Goal: Task Accomplishment & Management: Use online tool/utility

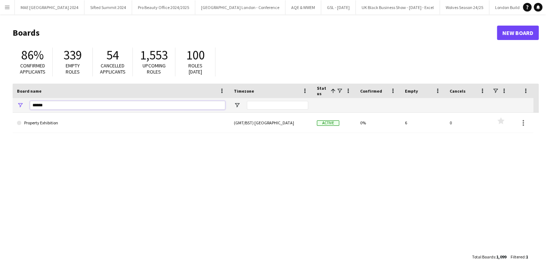
drag, startPoint x: 68, startPoint y: 105, endPoint x: 0, endPoint y: 98, distance: 68.1
click at [0, 98] on html "Menu Boards Boards Boards All jobs Status Workforce Workforce My Workforce Recr…" at bounding box center [273, 137] width 546 height 275
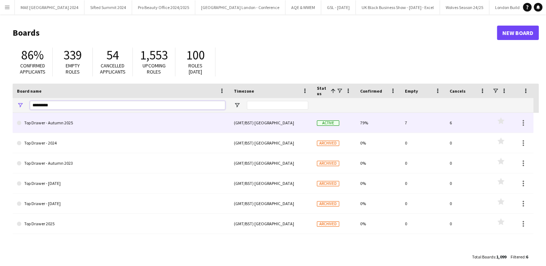
type input "*********"
click at [59, 122] on link "Top Drawer - Autumn 2025" at bounding box center [121, 123] width 208 height 20
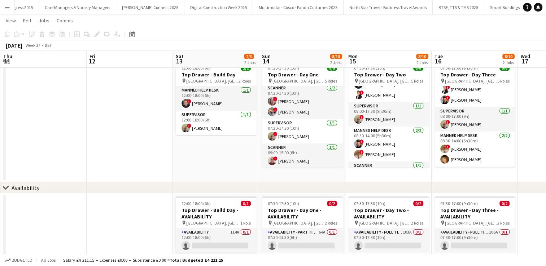
scroll to position [50, 0]
click at [9, 9] on app-icon "Menu" at bounding box center [7, 7] width 6 height 6
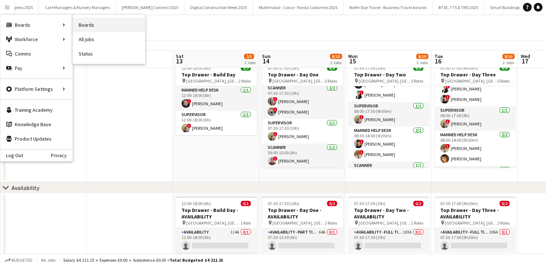
click at [85, 20] on link "Boards" at bounding box center [109, 25] width 72 height 14
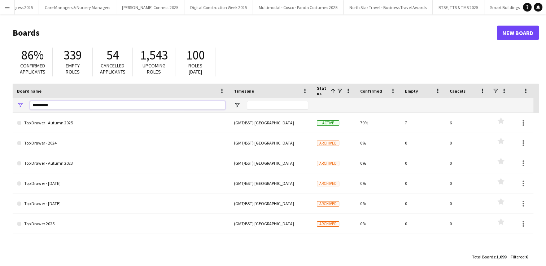
drag, startPoint x: 57, startPoint y: 103, endPoint x: 3, endPoint y: 104, distance: 53.8
click at [3, 104] on main "Boards New Board 86% Confirmed applicants 339 Empty roles 54 Cancelled applican…" at bounding box center [273, 144] width 546 height 260
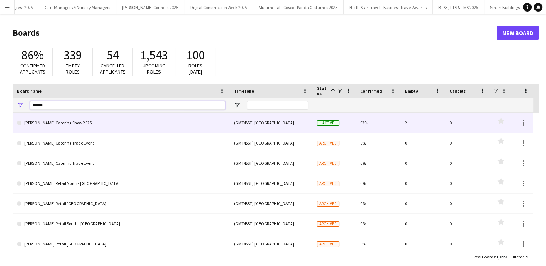
type input "******"
click at [60, 124] on link "[PERSON_NAME] Catering Show 2025" at bounding box center [121, 123] width 208 height 20
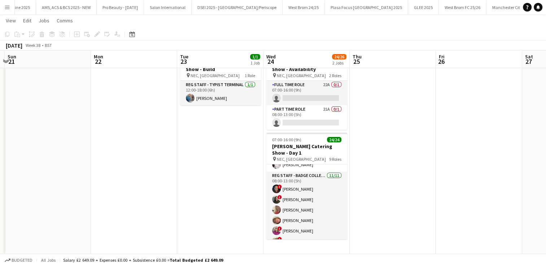
scroll to position [145, 0]
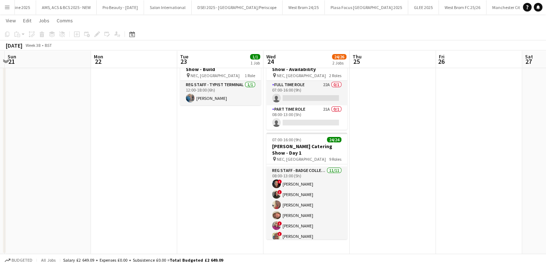
click at [8, 7] on app-icon "Menu" at bounding box center [7, 7] width 6 height 6
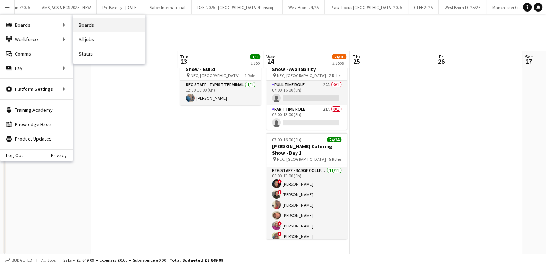
click at [87, 24] on link "Boards" at bounding box center [109, 25] width 72 height 14
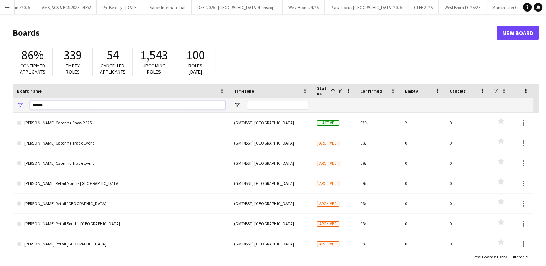
drag, startPoint x: 50, startPoint y: 105, endPoint x: -1, endPoint y: 123, distance: 55.0
click at [0, 123] on html "Menu Boards Boards Boards All jobs Status Workforce Workforce My Workforce Recr…" at bounding box center [273, 137] width 546 height 275
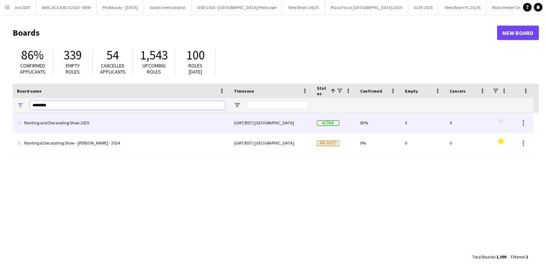
type input "********"
click at [86, 131] on link "Painting and Decorating Show 2025" at bounding box center [121, 123] width 208 height 20
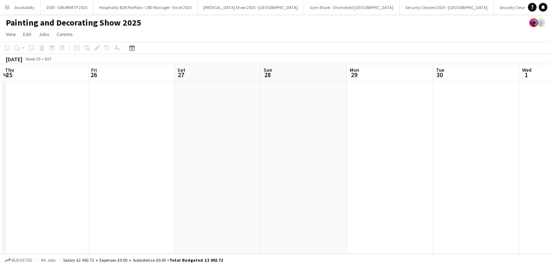
scroll to position [0, 167]
click at [4, 4] on button "Menu" at bounding box center [7, 7] width 14 height 14
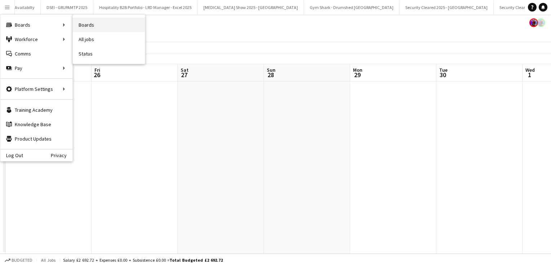
click at [97, 25] on link "Boards" at bounding box center [109, 25] width 72 height 14
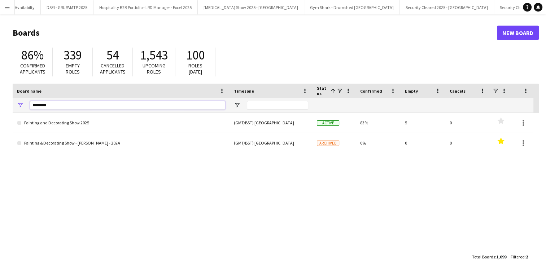
drag, startPoint x: 59, startPoint y: 106, endPoint x: 19, endPoint y: 99, distance: 40.6
click at [19, 99] on div "********" at bounding box center [121, 105] width 217 height 14
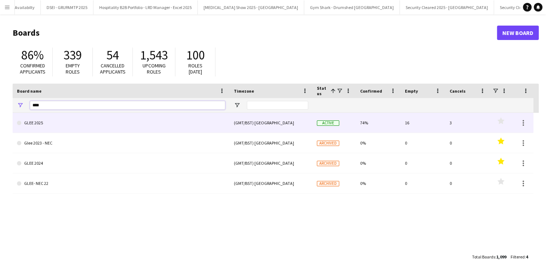
type input "****"
click at [49, 121] on link "GLEE 2025" at bounding box center [121, 123] width 208 height 20
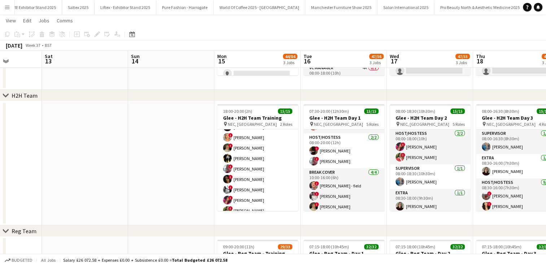
scroll to position [145, 0]
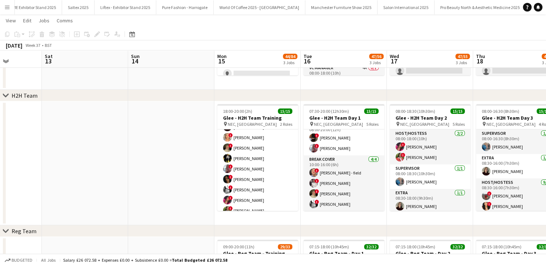
click at [9, 6] on app-icon "Menu" at bounding box center [7, 7] width 6 height 6
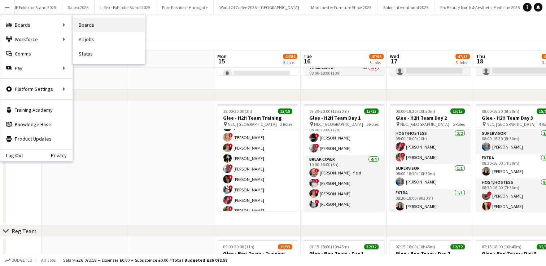
click at [89, 27] on link "Boards" at bounding box center [109, 25] width 72 height 14
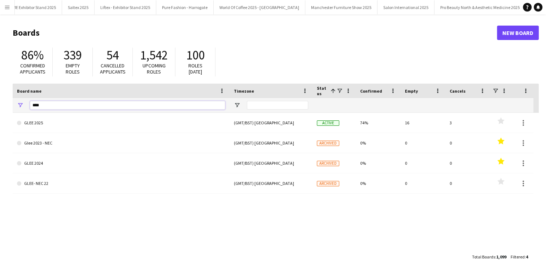
drag, startPoint x: 50, startPoint y: 106, endPoint x: 5, endPoint y: 100, distance: 45.6
click at [5, 100] on main "Boards New Board 86% Confirmed applicants 339 Empty roles 54 Cancelled applican…" at bounding box center [273, 144] width 546 height 260
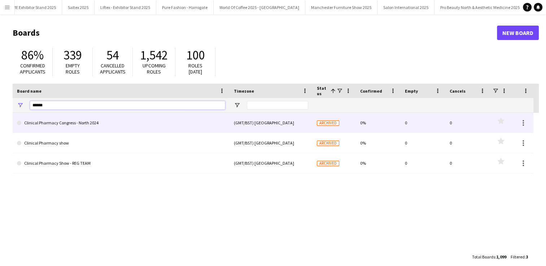
type input "******"
click at [66, 124] on link "Clinical Pharmacy Congress - North 2024" at bounding box center [121, 123] width 208 height 20
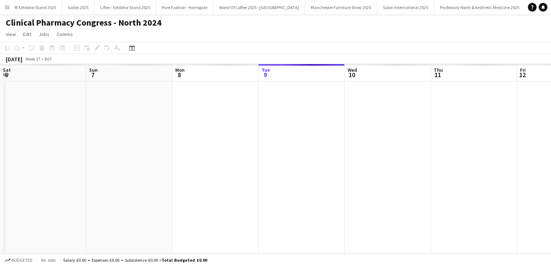
scroll to position [0, 172]
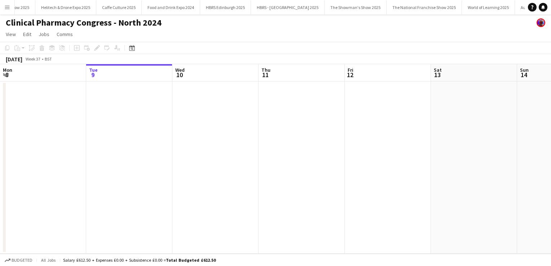
click at [4, 11] on button "Menu" at bounding box center [7, 7] width 14 height 14
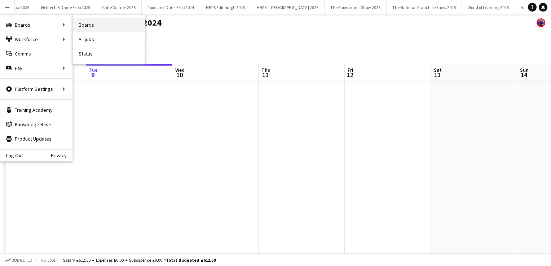
click at [92, 24] on link "Boards" at bounding box center [109, 25] width 72 height 14
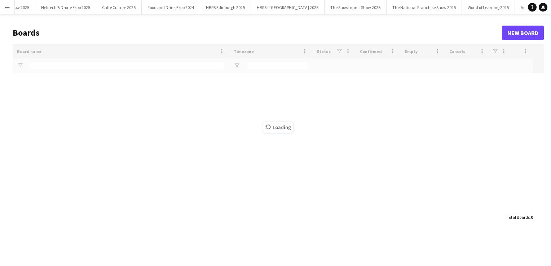
scroll to position [0, 13115]
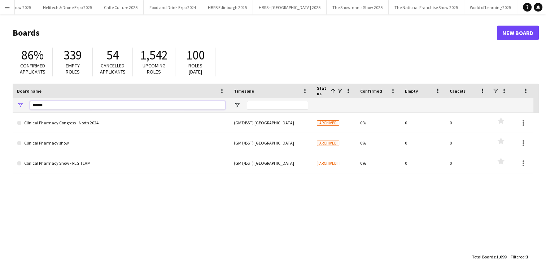
drag, startPoint x: 47, startPoint y: 104, endPoint x: 0, endPoint y: 99, distance: 46.8
click at [0, 99] on html "Menu Boards Boards Boards All jobs Status Workforce Workforce My Workforce Recr…" at bounding box center [273, 137] width 546 height 275
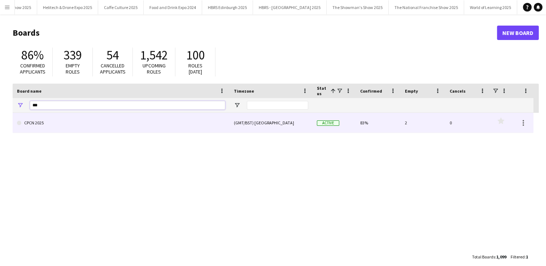
type input "***"
click at [37, 123] on link "CPCN 2025" at bounding box center [121, 123] width 208 height 20
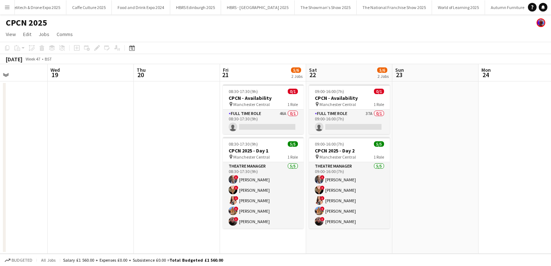
scroll to position [0, 211]
click at [250, 143] on span "08:30-17:30 (9h)" at bounding box center [242, 143] width 29 height 5
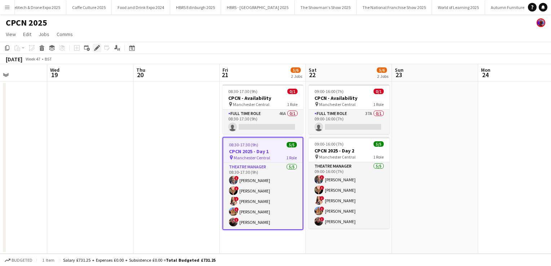
click at [97, 47] on icon at bounding box center [97, 48] width 4 height 4
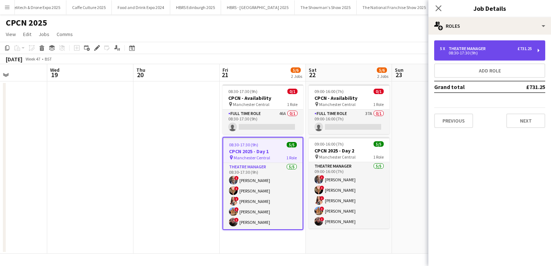
click at [480, 51] on div "08:30-17:30 (9h)" at bounding box center [486, 53] width 92 height 4
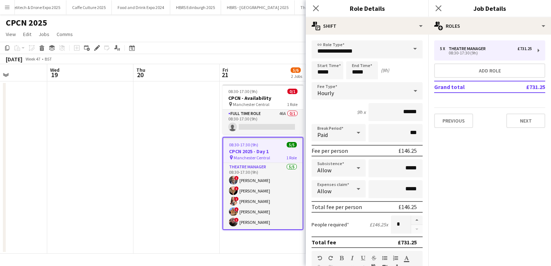
click at [9, 8] on app-icon "Menu" at bounding box center [7, 7] width 6 height 6
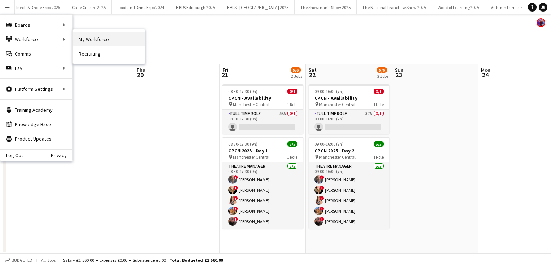
click at [85, 34] on link "My Workforce" at bounding box center [109, 39] width 72 height 14
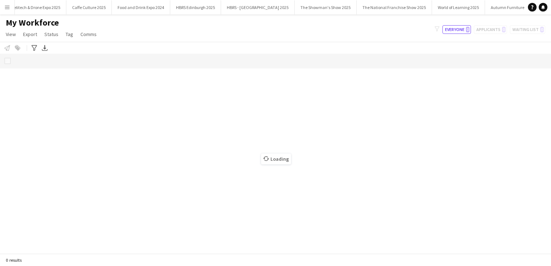
scroll to position [0, 13147]
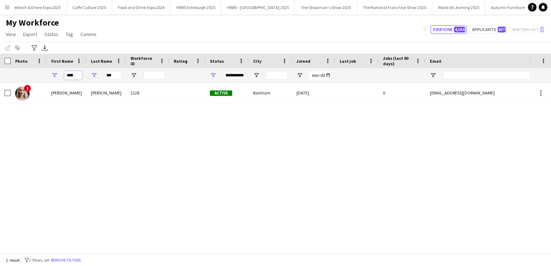
drag, startPoint x: 76, startPoint y: 74, endPoint x: 52, endPoint y: 72, distance: 25.0
click at [52, 72] on div "****" at bounding box center [67, 75] width 40 height 14
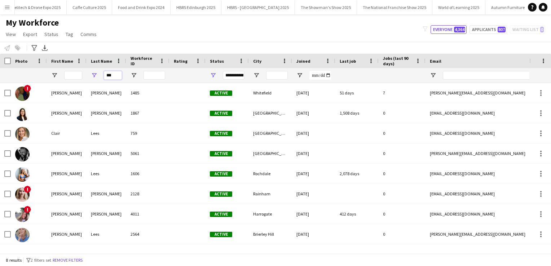
drag, startPoint x: 114, startPoint y: 76, endPoint x: 97, endPoint y: 73, distance: 17.6
click at [97, 73] on div "***" at bounding box center [107, 75] width 40 height 14
type input "******"
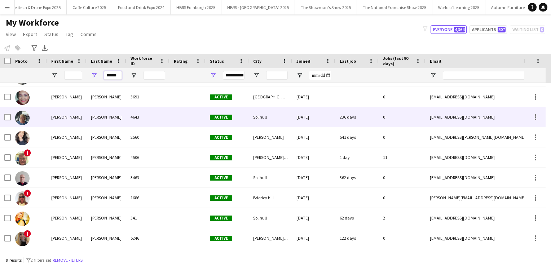
scroll to position [0, 0]
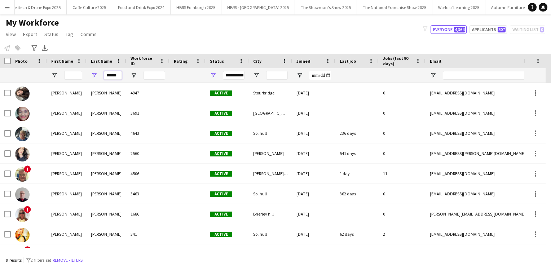
drag, startPoint x: 119, startPoint y: 74, endPoint x: 92, endPoint y: 71, distance: 27.2
click at [92, 71] on div "******" at bounding box center [107, 75] width 40 height 14
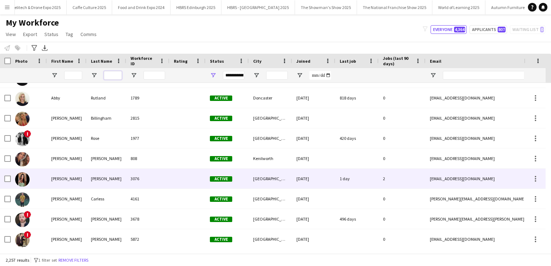
scroll to position [180, 0]
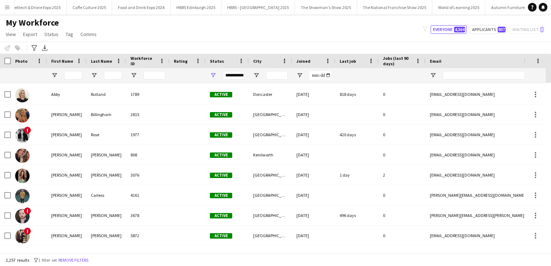
click at [11, 9] on button "Menu" at bounding box center [7, 7] width 14 height 14
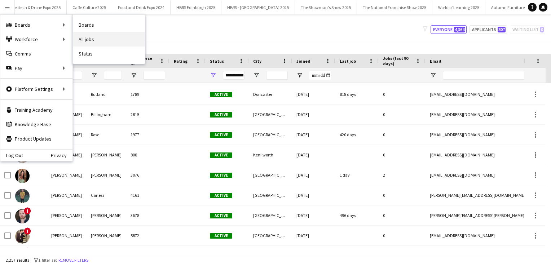
click at [91, 37] on link "All jobs" at bounding box center [109, 39] width 72 height 14
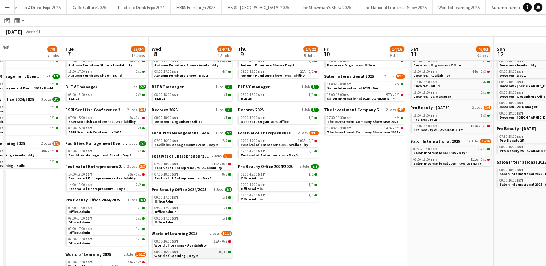
scroll to position [33, 0]
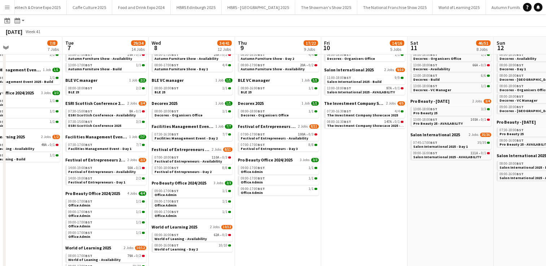
click at [4, 6] on app-icon "Menu" at bounding box center [7, 7] width 6 height 6
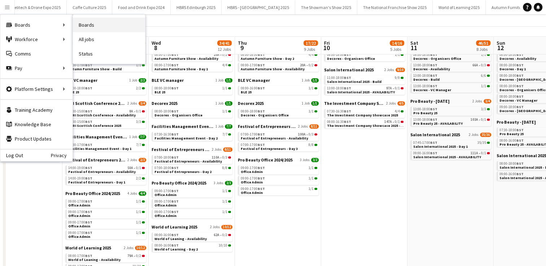
click at [94, 26] on link "Boards" at bounding box center [109, 25] width 72 height 14
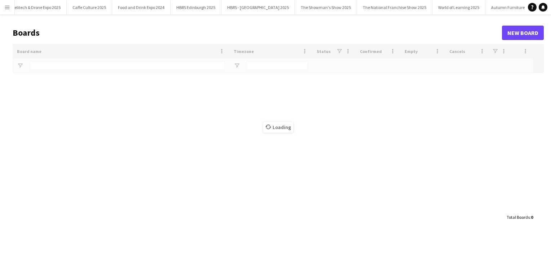
type input "***"
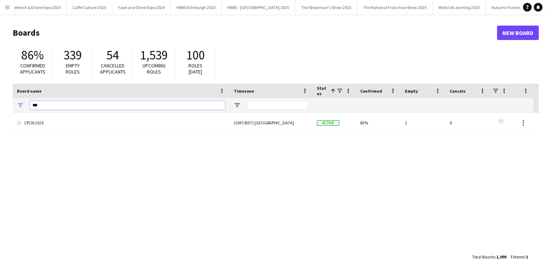
drag, startPoint x: 46, startPoint y: 107, endPoint x: 13, endPoint y: 105, distance: 33.6
click at [13, 105] on div "***" at bounding box center [121, 105] width 217 height 14
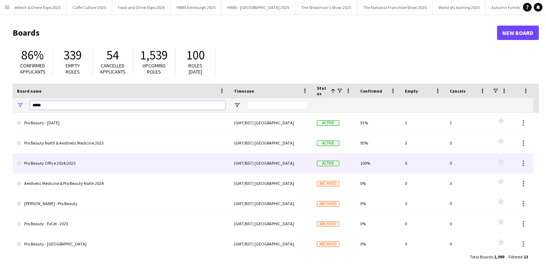
type input "*****"
click at [57, 164] on link "Pro Beauty Office 2024/2025" at bounding box center [121, 163] width 208 height 20
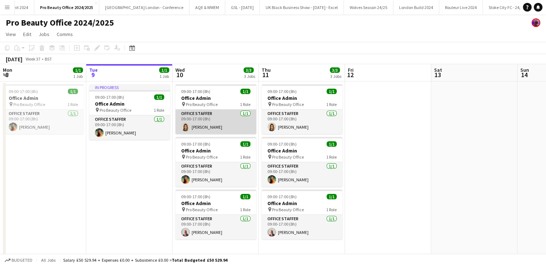
scroll to position [1, 0]
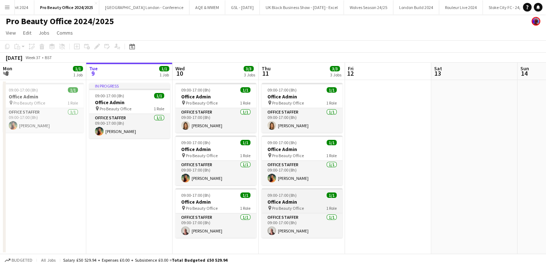
click at [296, 198] on app-job-card "09:00-17:00 (8h) 1/1 Office Admin pin Pro Beauty Office 1 Role Office Staffer […" at bounding box center [302, 213] width 81 height 50
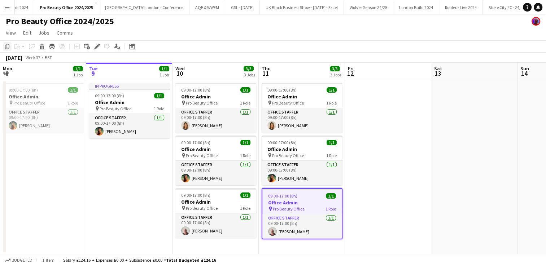
click at [5, 48] on icon at bounding box center [7, 46] width 4 height 5
click at [362, 103] on app-date-cell at bounding box center [388, 167] width 86 height 174
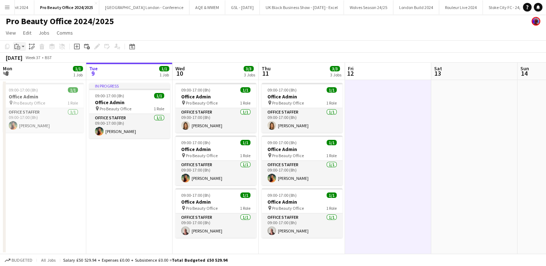
click at [20, 49] on icon at bounding box center [18, 47] width 3 height 3
click at [28, 72] on link "Paste with crew Ctrl+Shift+V" at bounding box center [53, 72] width 68 height 6
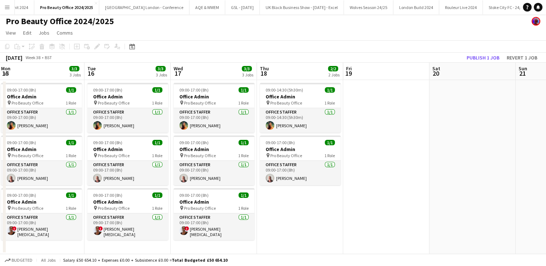
scroll to position [0, 177]
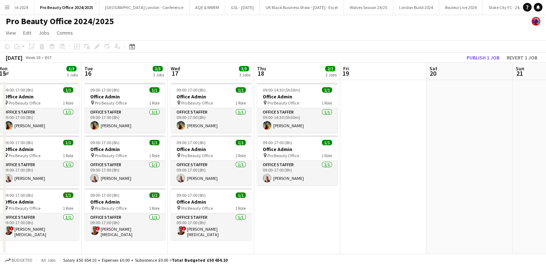
click at [373, 107] on app-date-cell at bounding box center [383, 167] width 86 height 174
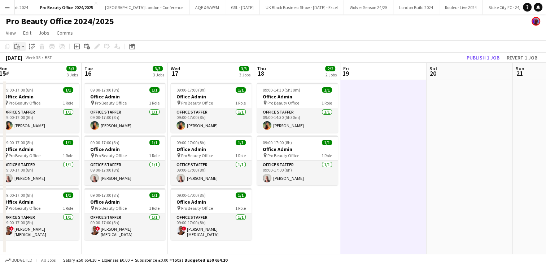
click at [19, 48] on icon "Paste" at bounding box center [17, 47] width 6 height 6
click at [40, 73] on link "Paste with crew Ctrl+Shift+V" at bounding box center [53, 72] width 68 height 6
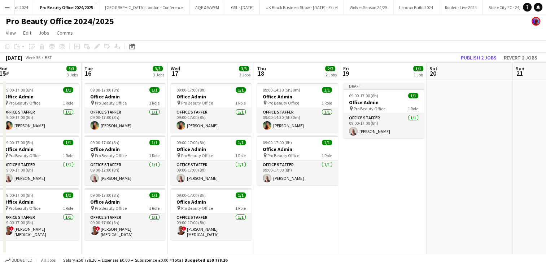
click at [469, 110] on app-date-cell at bounding box center [469, 167] width 86 height 174
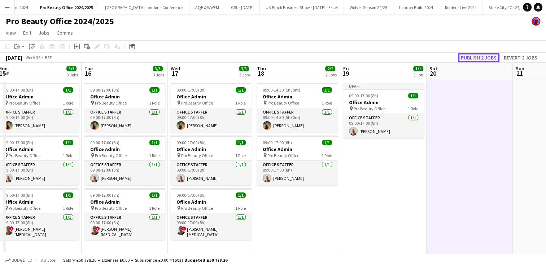
click at [478, 61] on button "Publish 2 jobs" at bounding box center [478, 57] width 41 height 9
